Goal: Task Accomplishment & Management: Manage account settings

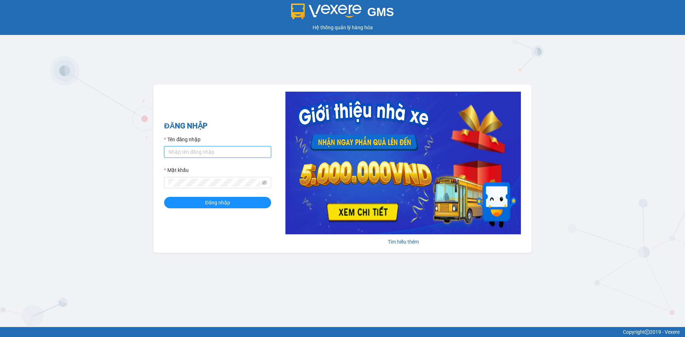
click at [234, 153] on input "Tên đăng nhập" at bounding box center [217, 151] width 107 height 11
type input "P"
type input "phongtran.vxr"
click at [164, 197] on button "Đăng nhập" at bounding box center [217, 202] width 107 height 11
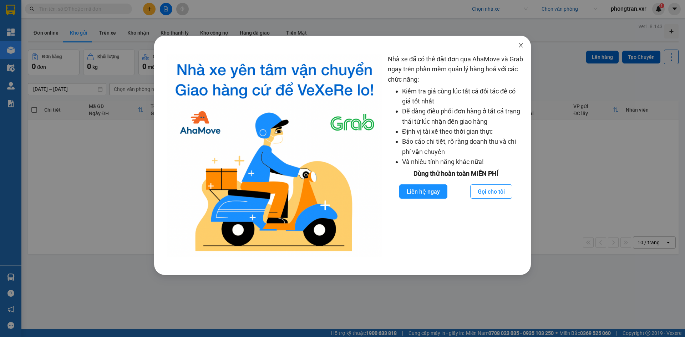
click at [516, 41] on span "Close" at bounding box center [521, 46] width 20 height 20
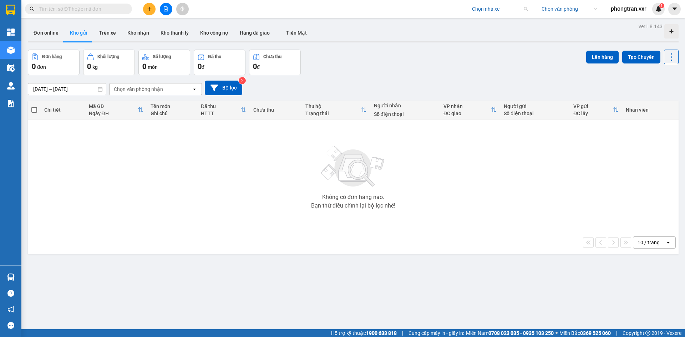
click at [487, 9] on input "search" at bounding box center [497, 9] width 51 height 11
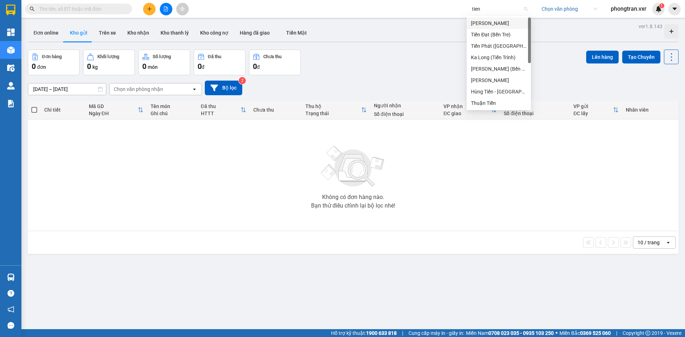
type input "tien o"
click at [506, 24] on div "Tiến Oanh" at bounding box center [499, 23] width 56 height 8
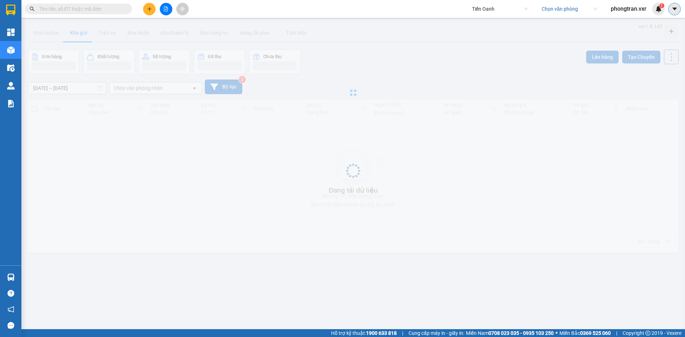
click at [675, 14] on button at bounding box center [674, 9] width 12 height 12
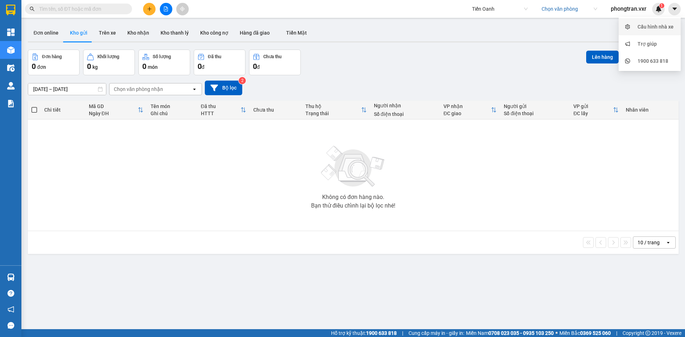
click at [666, 25] on div "Cấu hình nhà xe" at bounding box center [656, 27] width 36 height 8
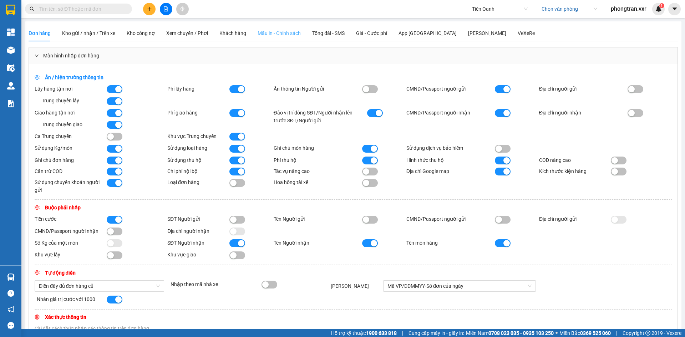
drag, startPoint x: 286, startPoint y: 28, endPoint x: 284, endPoint y: 32, distance: 4.2
click at [286, 30] on div "Mẫu in - Chính sách" at bounding box center [279, 33] width 43 height 16
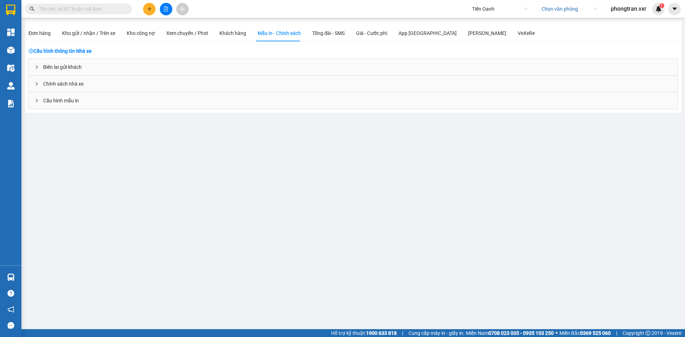
click at [109, 60] on div "Biên lai gửi khách" at bounding box center [353, 67] width 649 height 16
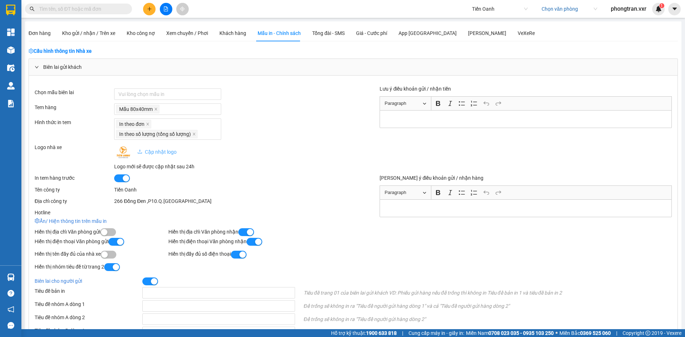
click at [493, 7] on span "Tiến Oanh" at bounding box center [500, 9] width 56 height 11
type input "khanh phong"
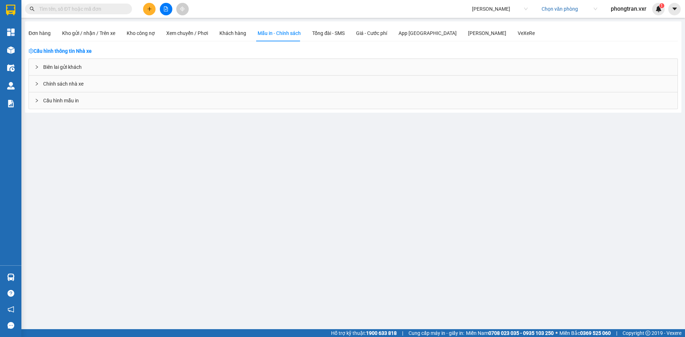
click at [75, 72] on div "Biên lai gửi khách" at bounding box center [353, 67] width 649 height 16
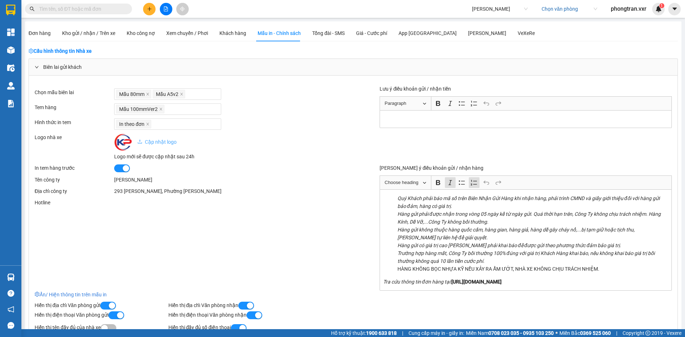
click at [497, 207] on li "Quý Khách phải báo mã số trên Biên Nhận Gửi Hàng khi nhận hàng, phải trình CMND…" at bounding box center [533, 202] width 271 height 16
click at [500, 208] on li "Quý Khách phải báo mã số trên Biên Nhận Gửi Hàng khi nhận hàng, phải trình CMND…" at bounding box center [533, 202] width 271 height 16
copy div "Quý Khách phải báo mã số trên Biên Nhận Gửi Hàng khi nhận hàng, phải trình CMND…"
click at [487, 11] on span "Khanh Phong" at bounding box center [500, 9] width 56 height 11
type input "hai cuong"
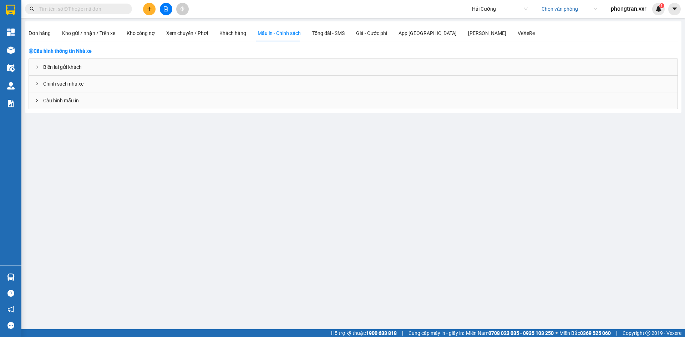
click at [57, 71] on div "Biên lai gửi khách" at bounding box center [353, 67] width 649 height 16
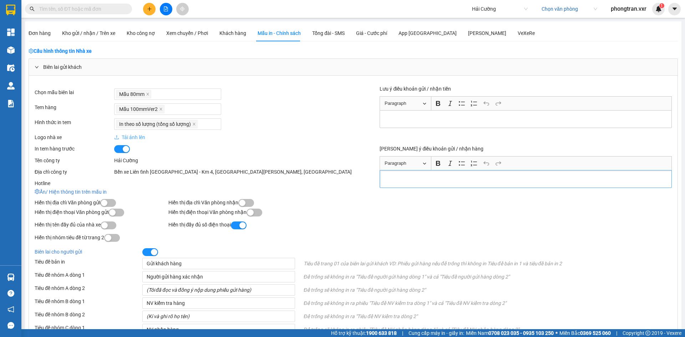
click at [514, 181] on p "Rich Text Editor, main" at bounding box center [525, 179] width 285 height 8
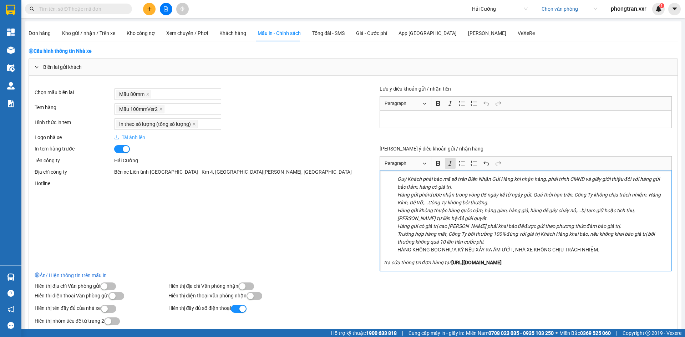
drag, startPoint x: 559, startPoint y: 263, endPoint x: 353, endPoint y: 267, distance: 206.3
click at [353, 267] on div "In tem hàng trước Tên công ty Hải Cường Địa chỉ công ty Bến xe Liên tỉnh Đắk Lắ…" at bounding box center [353, 208] width 637 height 127
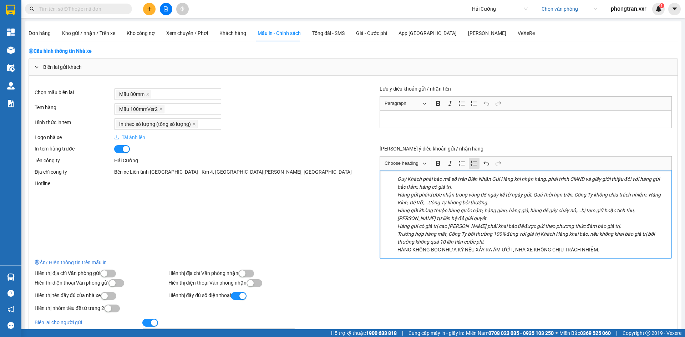
click at [482, 194] on icon "Hàng gửi phải được nhận trong vòng 05 ngày kể từ ngày gửi. Quá thời hạn trên, C…" at bounding box center [529, 199] width 263 height 14
click at [526, 197] on icon "Hàng gửi phải được nhận trong vòng 07 ngày kể từ ngày gửi. Quá thời hạn trên, C…" at bounding box center [529, 199] width 263 height 14
click at [482, 195] on icon "Hàng gửi phải được nhận trong vòng 07 ngày. Quá thời hạn trên, Công Ty không ch…" at bounding box center [522, 199] width 249 height 14
click at [456, 220] on li "Hàng gửi không thuộc hàng quốc cấm, hàng gian, hàng giả, hàng dễ gây cháy nổ,..…" at bounding box center [533, 215] width 271 height 16
drag, startPoint x: 491, startPoint y: 243, endPoint x: 396, endPoint y: 226, distance: 96.3
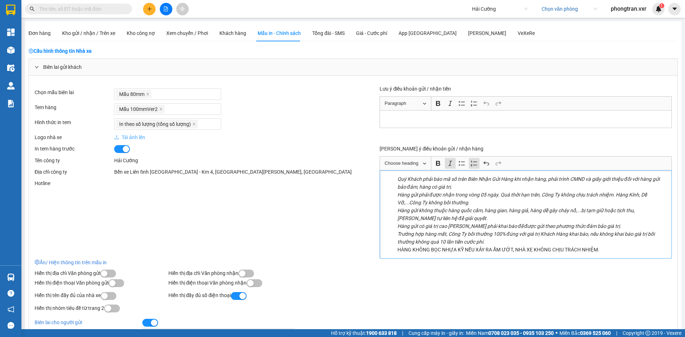
click at [396, 226] on ol "Quý Khách phải báo mã số trên Biên Nhận Gửi Hàng khi nhận hàng, phải trình CMND…" at bounding box center [525, 214] width 285 height 79
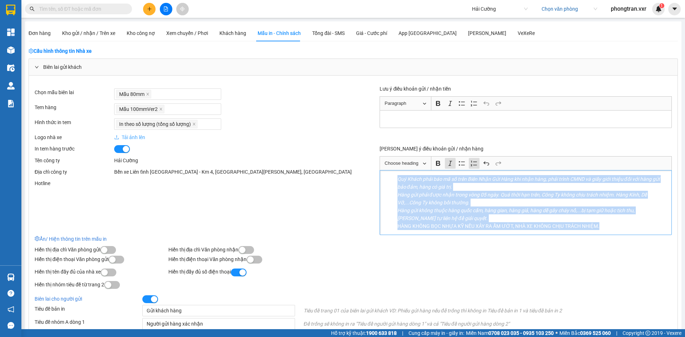
drag, startPoint x: 609, startPoint y: 230, endPoint x: 387, endPoint y: 180, distance: 227.8
click at [383, 178] on ol "Quý Khách phải báo mã số trên Biên Nhận Gửi Hàng khi nhận hàng, phải trình CMND…" at bounding box center [525, 202] width 285 height 55
click at [451, 181] on icon "Quý Khách phải báo mã số trên Biên Nhận Gửi Hàng khi nhận hàng, phải trình CMND…" at bounding box center [529, 183] width 262 height 14
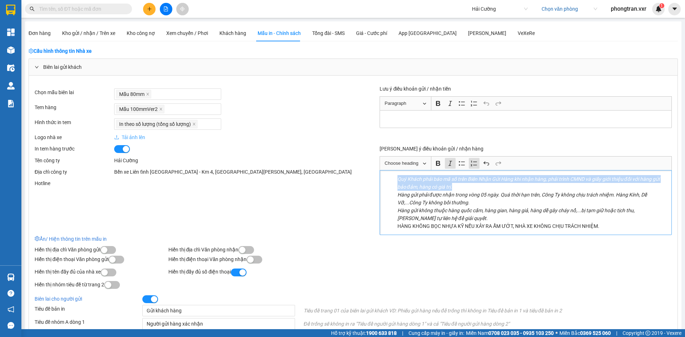
drag, startPoint x: 453, startPoint y: 187, endPoint x: 392, endPoint y: 179, distance: 61.5
click at [392, 179] on ol "Quý Khách phải báo mã số trên Biên Nhận Gửi Hàng khi nhận hàng, phải trình CMND…" at bounding box center [525, 202] width 285 height 55
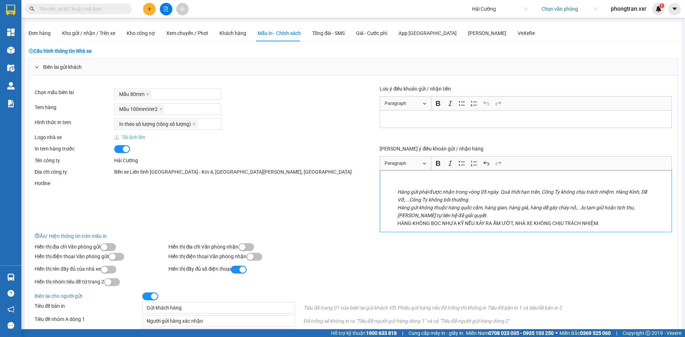
click at [409, 181] on p "Rich Text Editor, main" at bounding box center [525, 179] width 285 height 8
click at [408, 181] on p "Rich Text Editor, main" at bounding box center [525, 179] width 285 height 8
click at [389, 187] on div "Hàng gửi phải được nhận trong vòng 05 ngày. Quá thời hạn trên, Công Ty không ch…" at bounding box center [526, 201] width 292 height 62
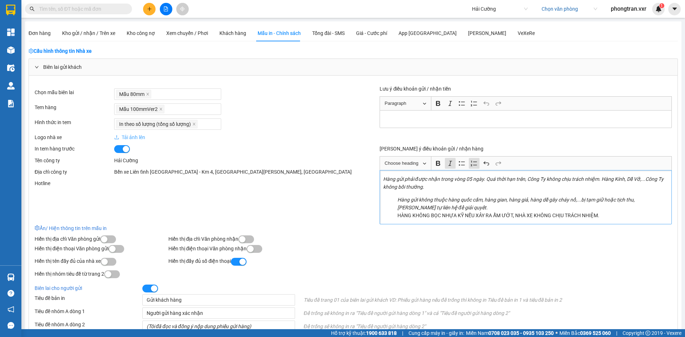
click at [395, 198] on ol "Hàng gửi không thuộc hàng quốc cấm, hàng gian, hàng giả, hàng dễ gây cháy nổ,..…" at bounding box center [525, 208] width 285 height 24
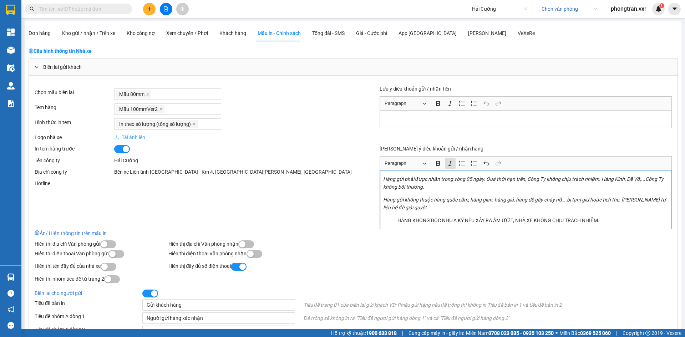
click at [393, 222] on ol "HÀNG KHÔNG BỌC NHỰA KỸ NẾU XẢY RA ẨM ƯỚT, NHÀ XE KHÔNG CHỊU TRÁCH NHIỆM." at bounding box center [525, 221] width 285 height 8
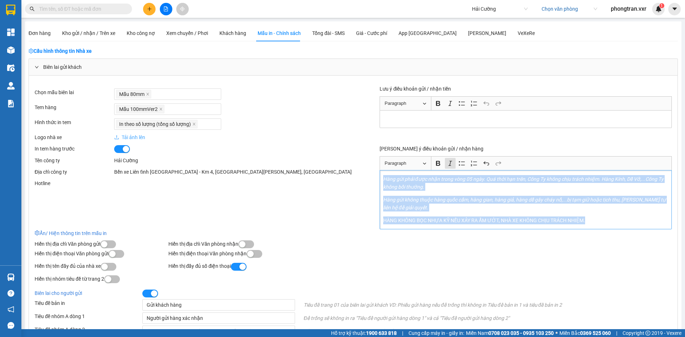
drag, startPoint x: 601, startPoint y: 222, endPoint x: 371, endPoint y: 178, distance: 233.6
click at [371, 178] on div "In tem hàng trước Tên công ty Hải Cường Địa chỉ công ty Bến xe Liên tỉnh Đắk Lắ…" at bounding box center [353, 187] width 637 height 85
click at [440, 158] on button "Bold (CTRL+B) Bold" at bounding box center [438, 163] width 11 height 11
click at [504, 201] on strong "Hàng gửi không thuộc hàng quốc cấm, hàng gian, hàng giả, hàng dễ gây cháy nổ,..…" at bounding box center [525, 204] width 285 height 14
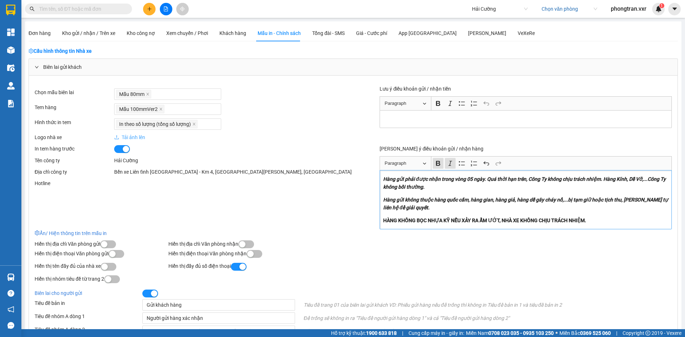
click at [600, 221] on p "HÀNG KHÔNG BỌC NHỰA KỸ NẾU XẢY RA ẨM ƯỚT, NHÀ XE KHÔNG CHỊU TRÁCH NHIỆM." at bounding box center [525, 221] width 285 height 8
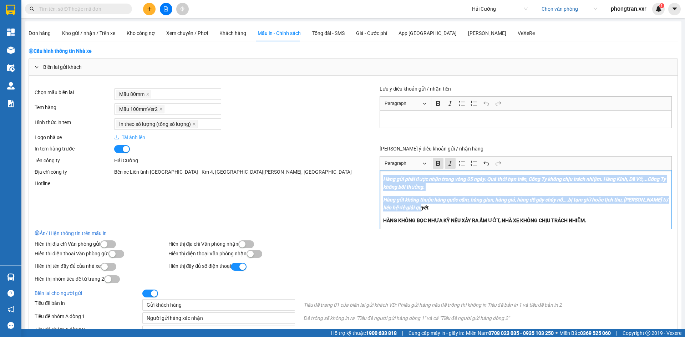
drag, startPoint x: 444, startPoint y: 208, endPoint x: 380, endPoint y: 181, distance: 70.0
click at [380, 181] on div "Hàng gửi phải được nhận trong vòng 05 ngày. Quá thời hạn trên, Công Ty không ch…" at bounding box center [526, 199] width 292 height 59
click at [459, 165] on icon "Editor toolbar" at bounding box center [462, 163] width 7 height 7
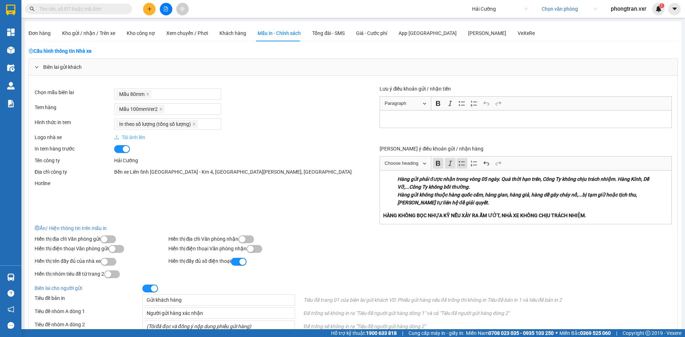
click at [379, 270] on div "Chọn mẫu biên lai Mẫu 80mm Tem hàng Mẫu 100mmVer2 Hình thức in tem In theo số l…" at bounding box center [353, 317] width 649 height 483
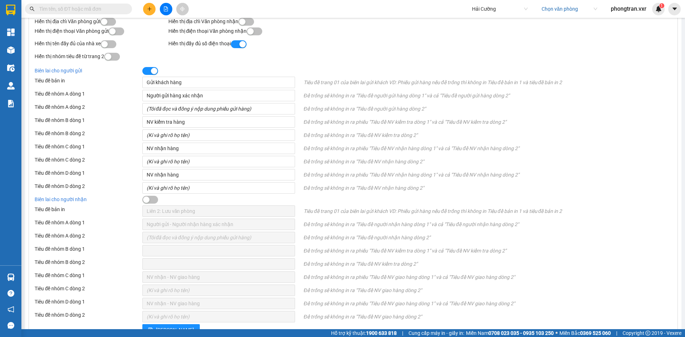
scroll to position [272, 0]
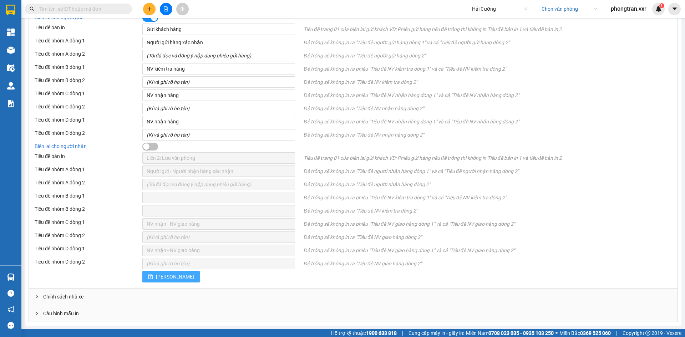
click at [156, 279] on span "Lưu" at bounding box center [175, 277] width 38 height 8
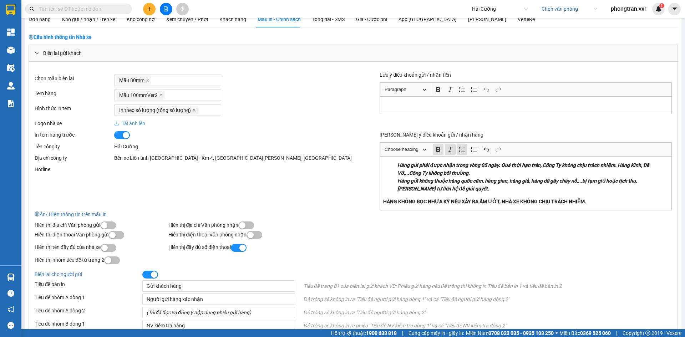
scroll to position [0, 0]
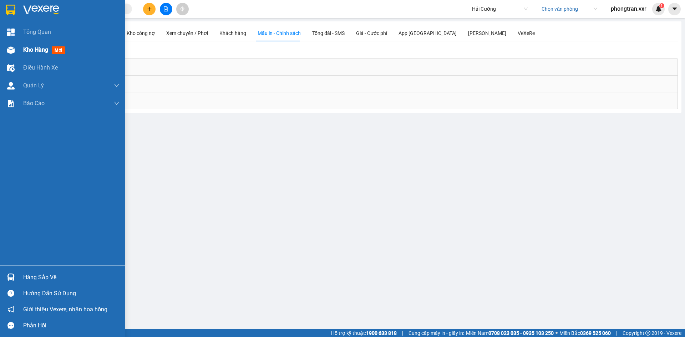
click at [10, 55] on div at bounding box center [11, 50] width 12 height 12
